Goal: Task Accomplishment & Management: Manage account settings

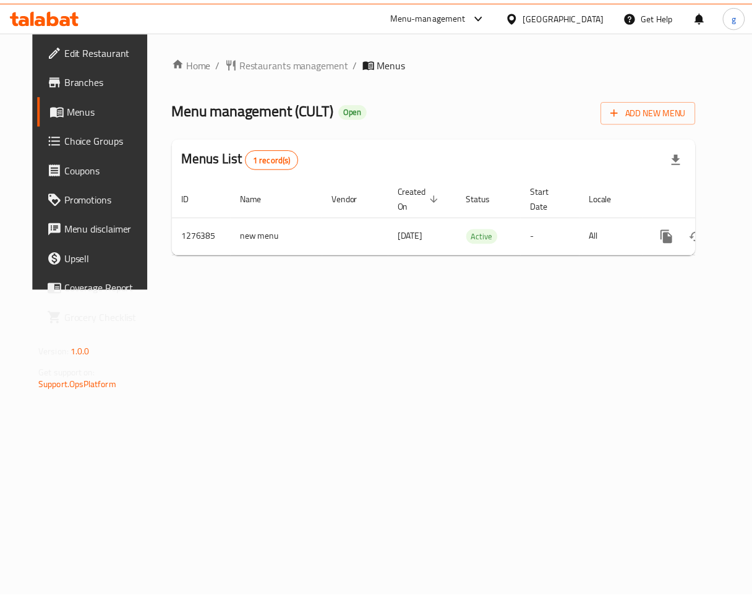
scroll to position [0, 30]
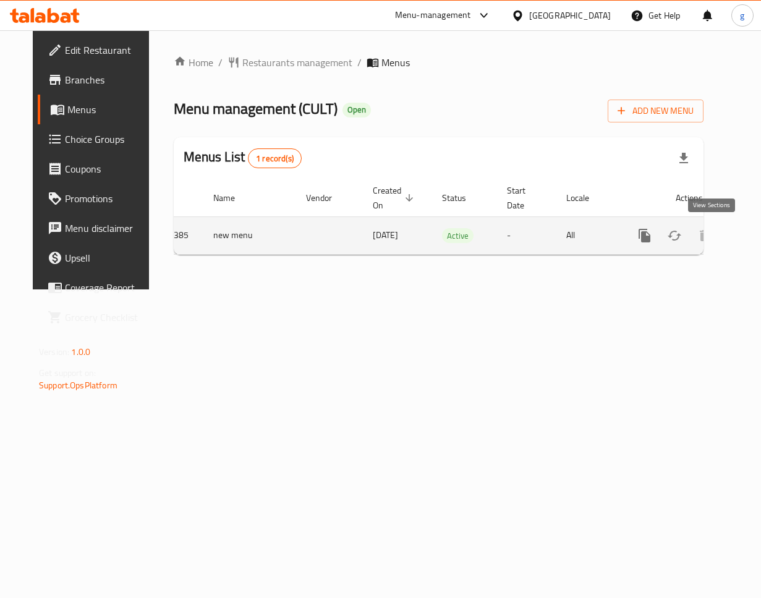
click at [726, 237] on icon "enhanced table" at bounding box center [733, 235] width 15 height 15
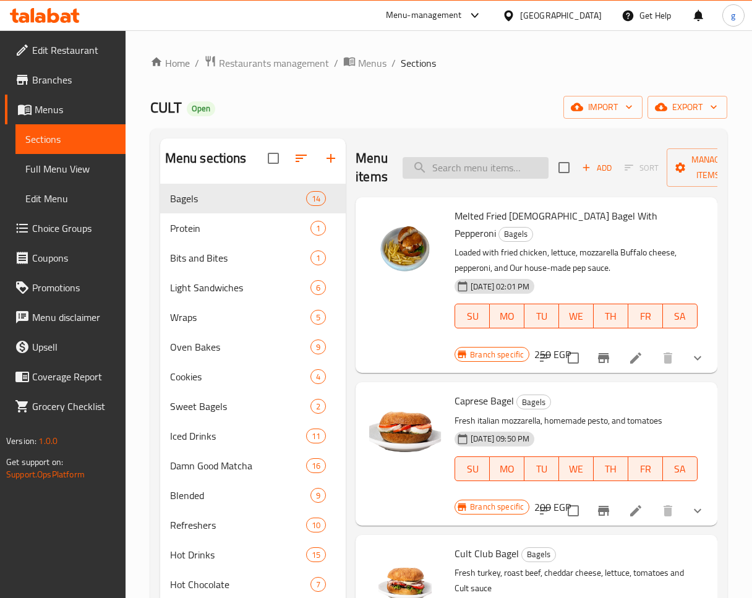
click at [494, 168] on input "search" at bounding box center [475, 168] width 146 height 22
paste input "Extra's:"
type input "Extra's:"
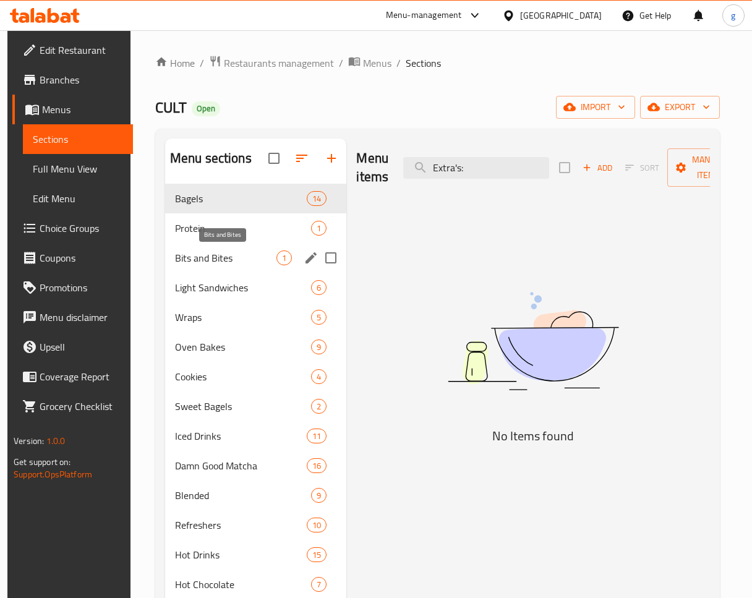
scroll to position [173, 0]
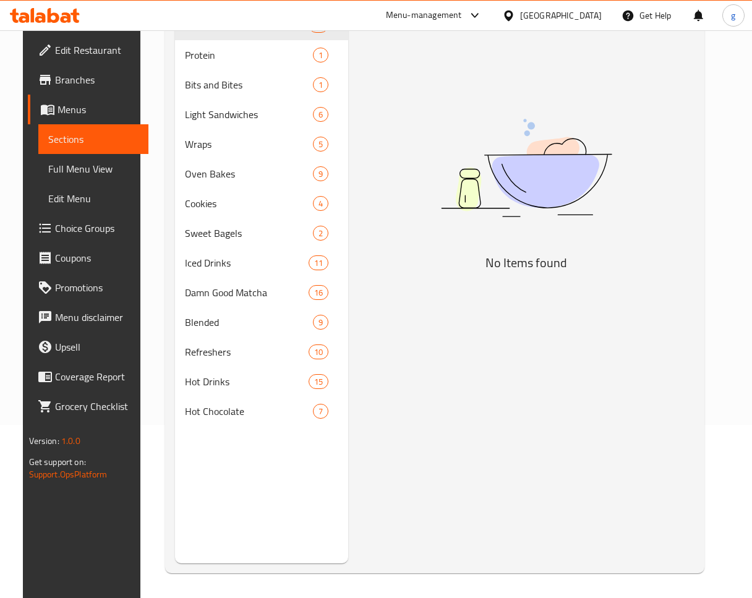
click at [73, 231] on span "Choice Groups" at bounding box center [96, 228] width 83 height 15
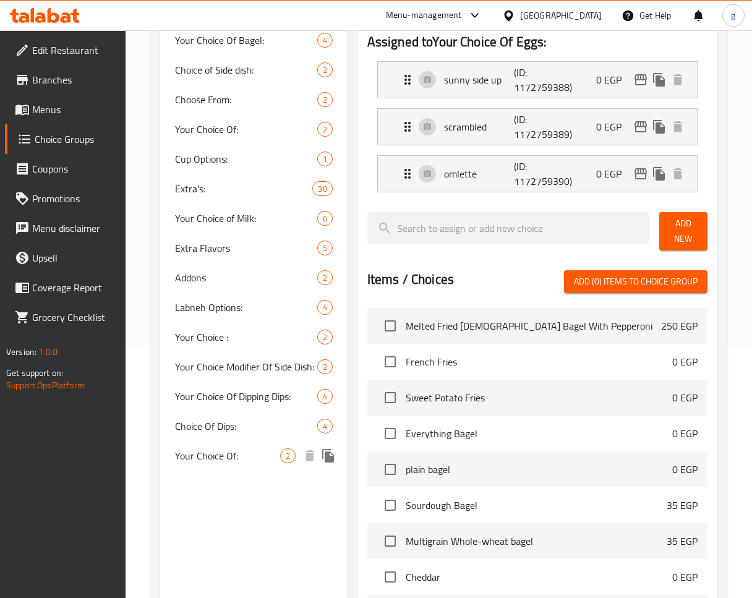
scroll to position [247, 0]
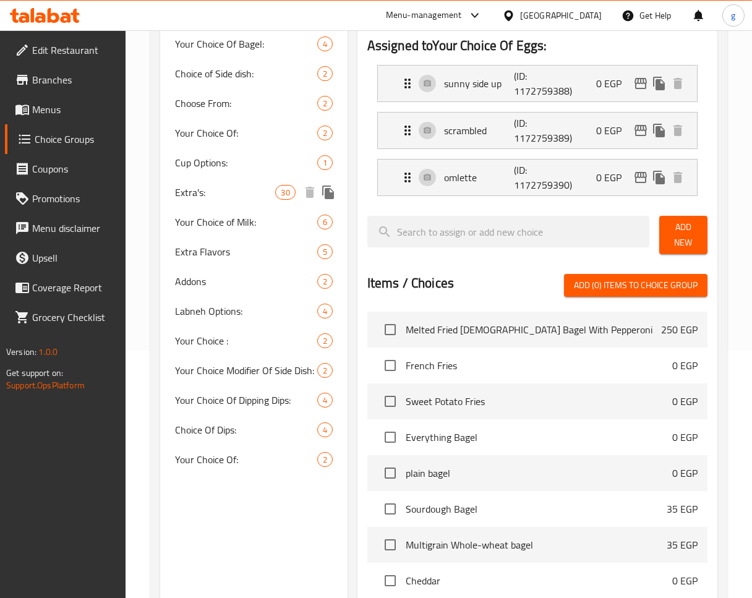
click at [233, 201] on div "Extra's: 30" at bounding box center [253, 192] width 187 height 30
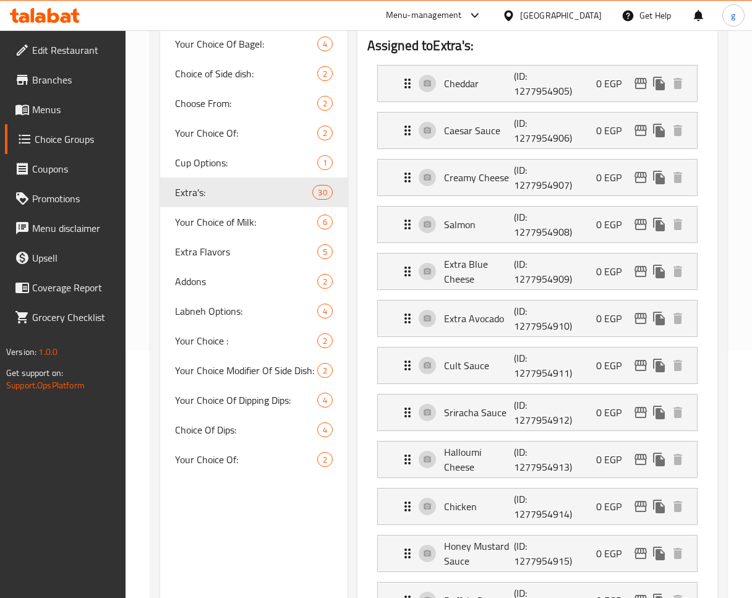
type input "Extra's:"
type input "إضافات:"
type input "0"
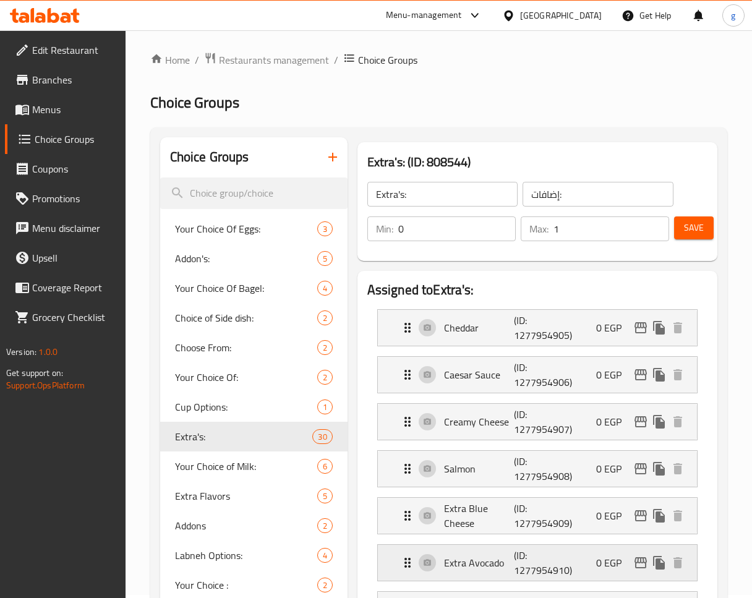
scroll to position [0, 0]
